Goal: Check status: Check status

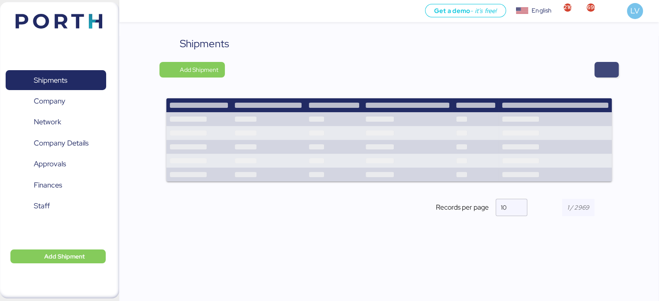
click at [606, 69] on span "button" at bounding box center [606, 70] width 10 height 12
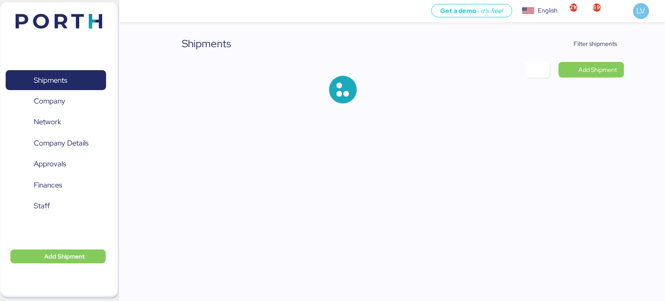
click at [602, 55] on div "Shipments Filter shipments Add Shipment" at bounding box center [392, 76] width 464 height 81
click at [600, 49] on span "Filter shipments" at bounding box center [591, 44] width 54 height 12
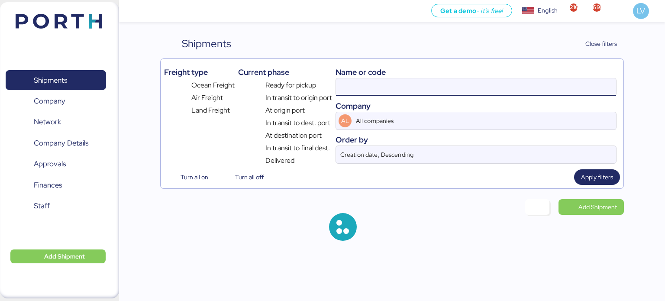
click at [529, 80] on input at bounding box center [476, 86] width 280 height 17
paste input "A0052252"
type input "A0052252"
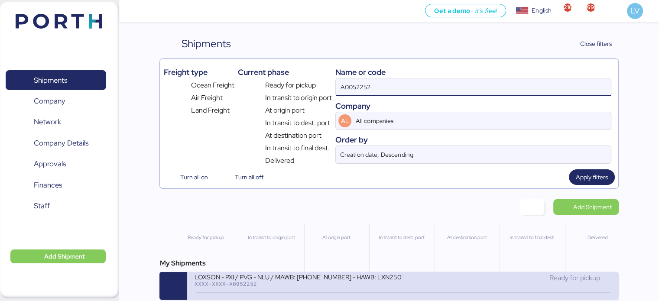
click at [255, 284] on div "XXXX-XXXX-A0052252" at bounding box center [298, 284] width 208 height 6
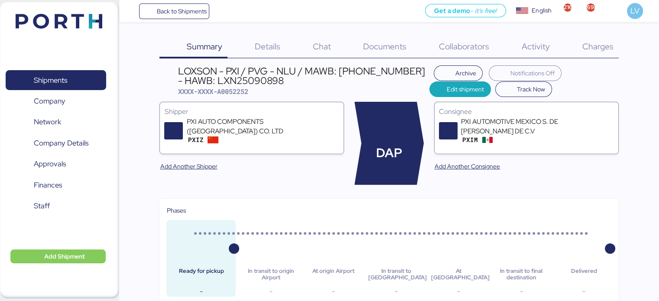
click at [597, 53] on div "Charges 0" at bounding box center [587, 47] width 64 height 23
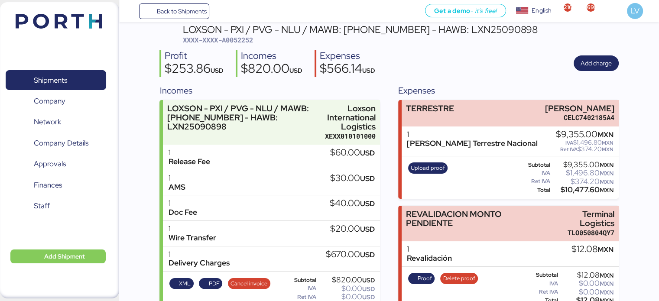
scroll to position [38, 0]
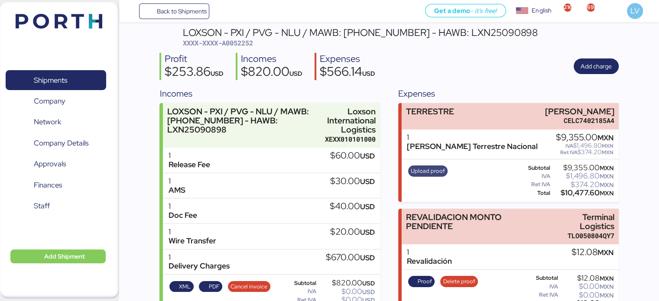
click at [435, 175] on span "Upload proof" at bounding box center [428, 171] width 34 height 10
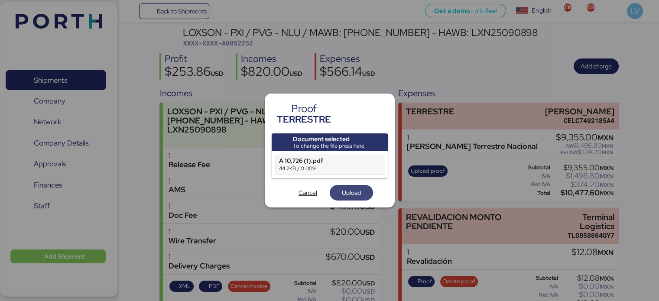
click at [345, 199] on span "Upload" at bounding box center [351, 193] width 43 height 16
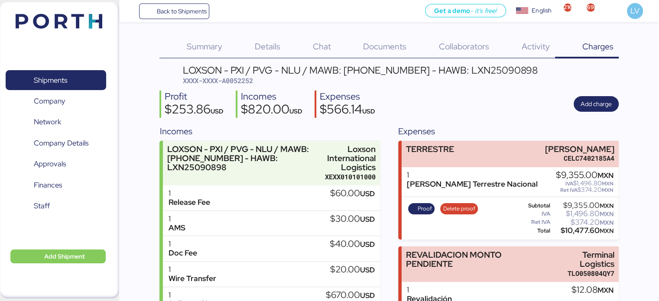
click at [174, 19] on div "Back to Shipments Get a demo - it’s free! Get a demo English Inglés English 216…" at bounding box center [389, 11] width 540 height 22
click at [179, 17] on span "Back to Shipments" at bounding box center [174, 11] width 65 height 16
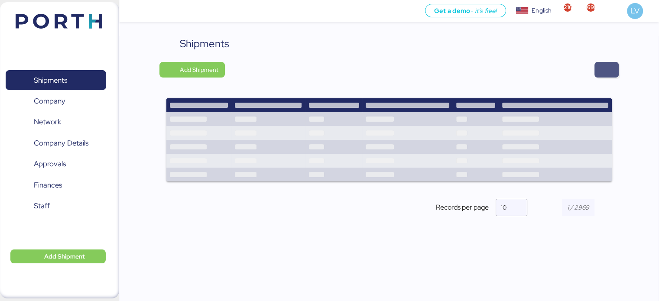
click at [610, 72] on span "button" at bounding box center [606, 70] width 10 height 12
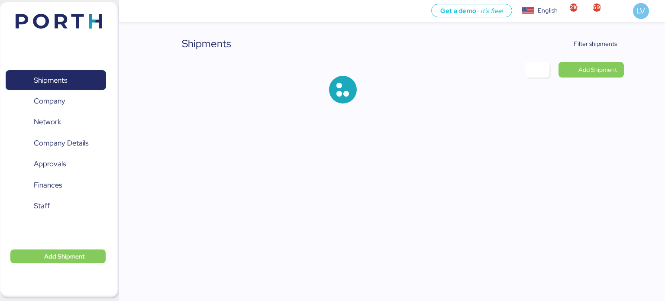
click at [594, 53] on div "Shipments Filter shipments Add Shipment" at bounding box center [392, 76] width 464 height 81
click at [593, 49] on span "Filter shipments" at bounding box center [591, 44] width 54 height 12
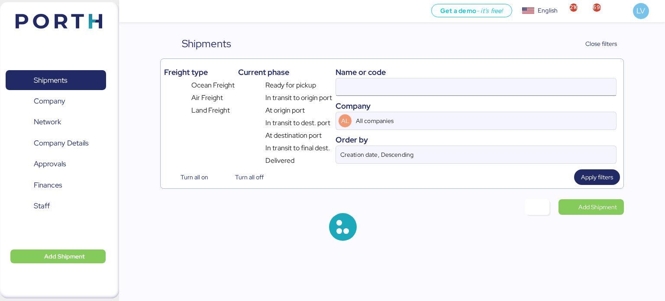
click at [545, 83] on input at bounding box center [476, 86] width 280 height 17
paste input "A0052251"
type input "A0052251"
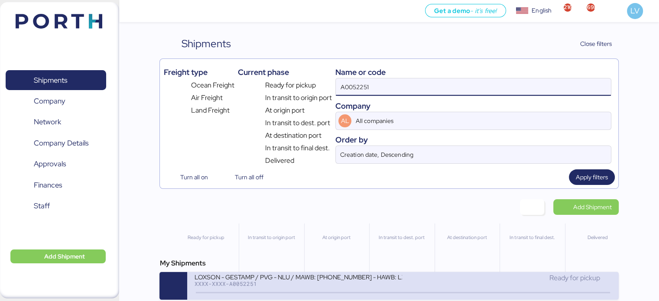
click at [379, 274] on div "LOXSON - GESTAMP / PVG - NLU / MAWB: [PHONE_NUMBER] - HAWB: LXN25090812 XXXX-XX…" at bounding box center [402, 286] width 431 height 28
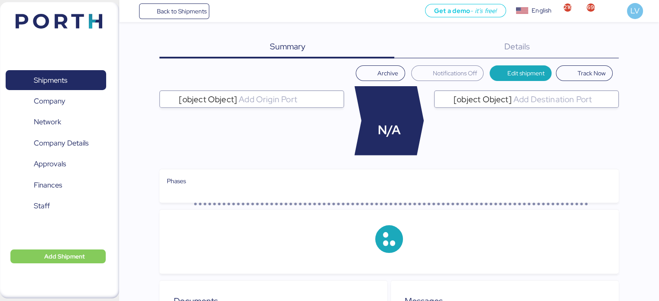
click at [603, 49] on div "Details 0" at bounding box center [506, 47] width 224 height 23
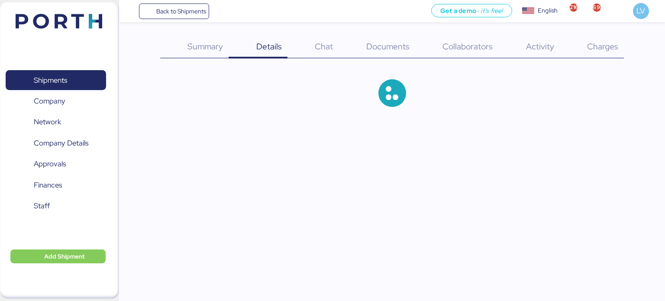
click at [610, 45] on span "Charges" at bounding box center [602, 46] width 31 height 11
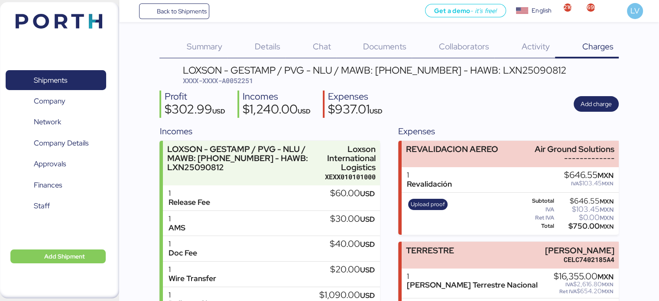
click at [610, 45] on span "Charges" at bounding box center [597, 46] width 31 height 11
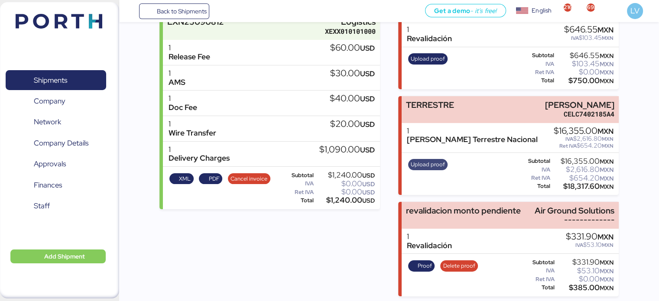
click at [424, 163] on span "Upload proof" at bounding box center [428, 165] width 34 height 10
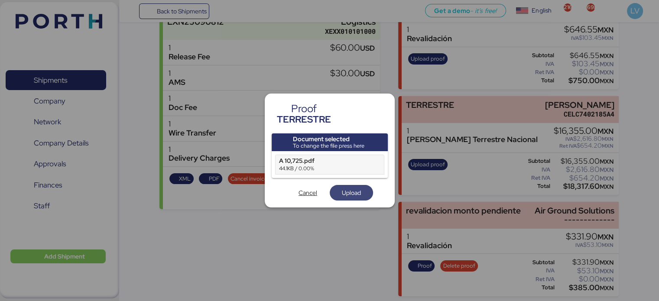
click at [354, 190] on span "Upload" at bounding box center [351, 193] width 19 height 10
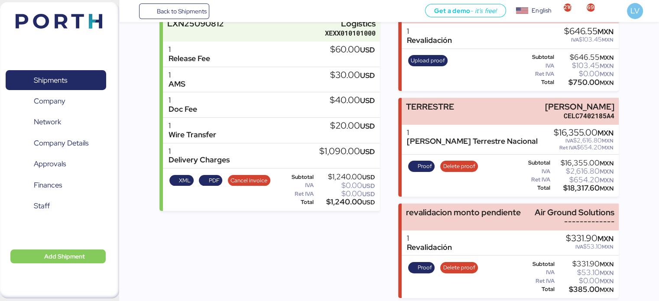
scroll to position [146, 0]
